Goal: Transaction & Acquisition: Download file/media

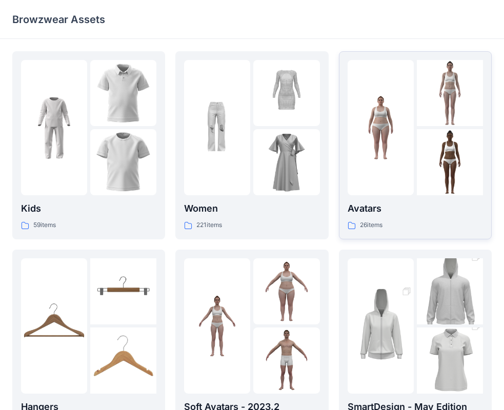
click at [390, 151] on div at bounding box center [381, 127] width 66 height 135
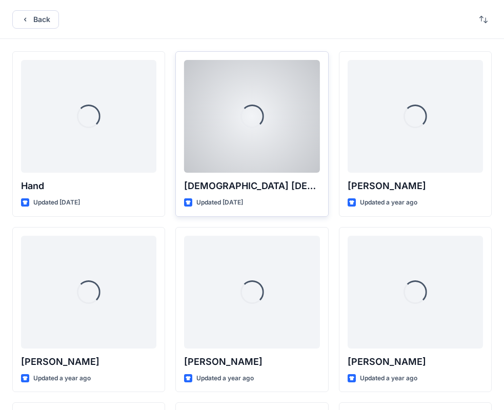
scroll to position [51, 0]
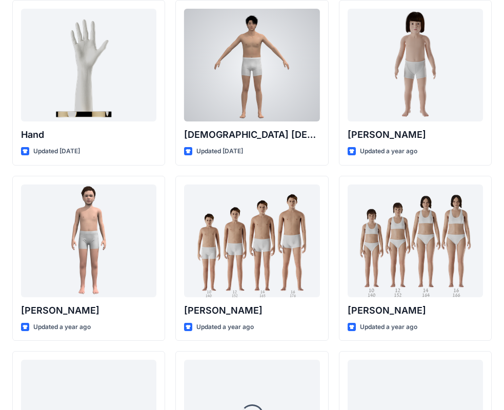
drag, startPoint x: 241, startPoint y: 82, endPoint x: 255, endPoint y: 73, distance: 16.5
click at [242, 81] on div at bounding box center [251, 65] width 135 height 113
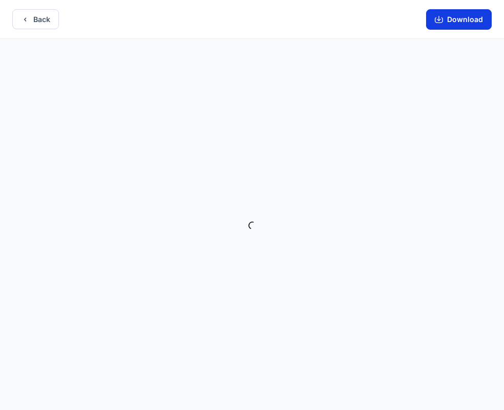
click at [471, 22] on button "Download" at bounding box center [459, 19] width 66 height 21
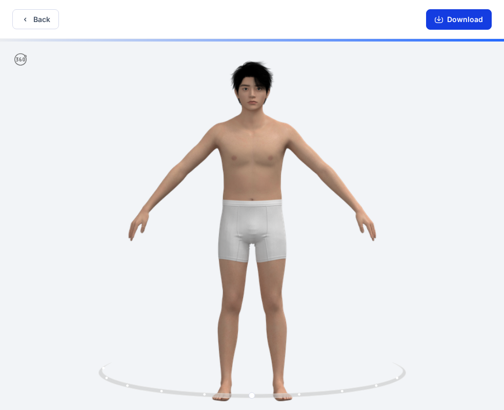
click at [477, 13] on button "Download" at bounding box center [459, 19] width 66 height 21
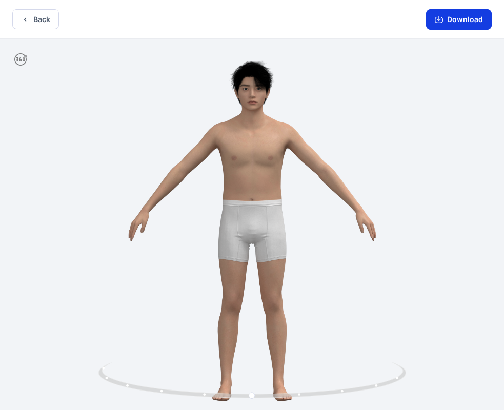
click at [478, 19] on button "Download" at bounding box center [459, 19] width 66 height 21
